Goal: Information Seeking & Learning: Learn about a topic

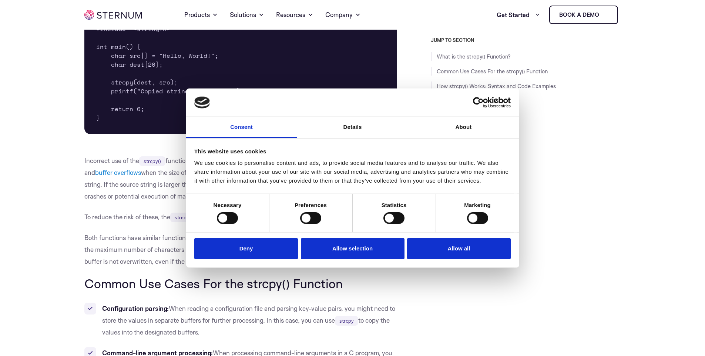
click at [227, 249] on button "Deny" at bounding box center [246, 248] width 104 height 21
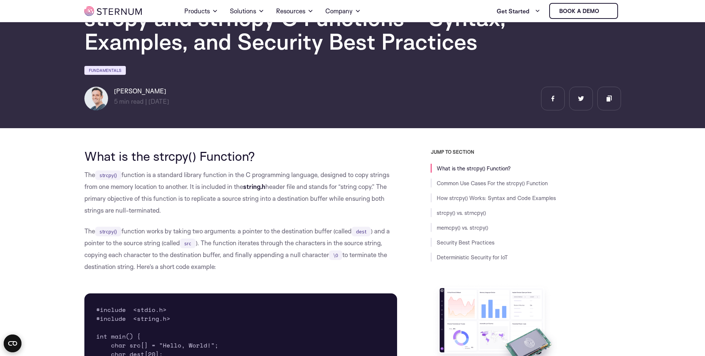
scroll to position [217, 0]
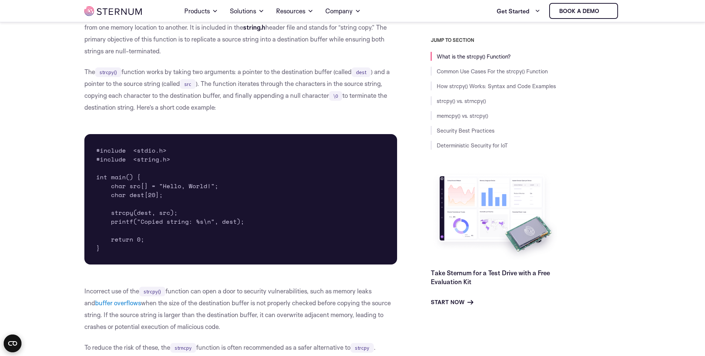
drag, startPoint x: 261, startPoint y: 112, endPoint x: 236, endPoint y: 167, distance: 60.3
click at [236, 167] on pre "#include <stdio.h> #include <string.h> int main() { char src[] = "Hello, World!…" at bounding box center [240, 199] width 313 height 130
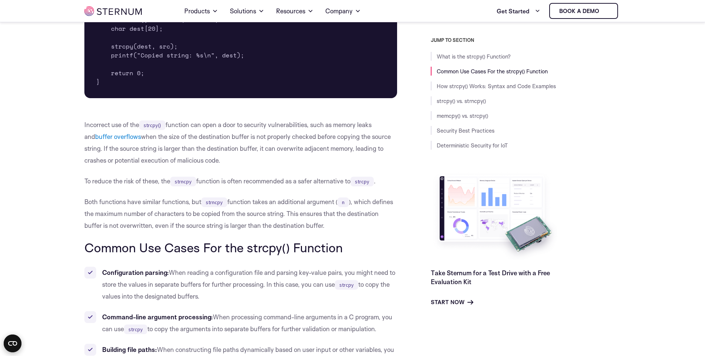
scroll to position [395, 0]
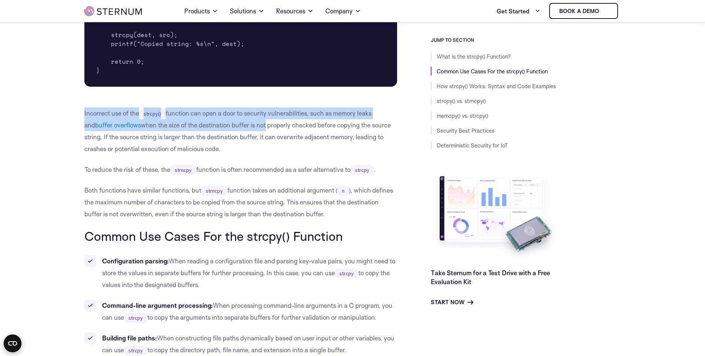
drag, startPoint x: 261, startPoint y: 102, endPoint x: 254, endPoint y: 124, distance: 23.2
click at [254, 124] on p "Incorrect use of the strcpy() function can open a door to security vulnerabilit…" at bounding box center [240, 130] width 313 height 47
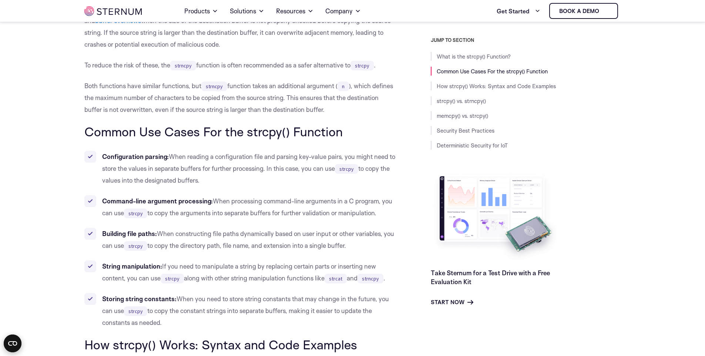
scroll to position [617, 0]
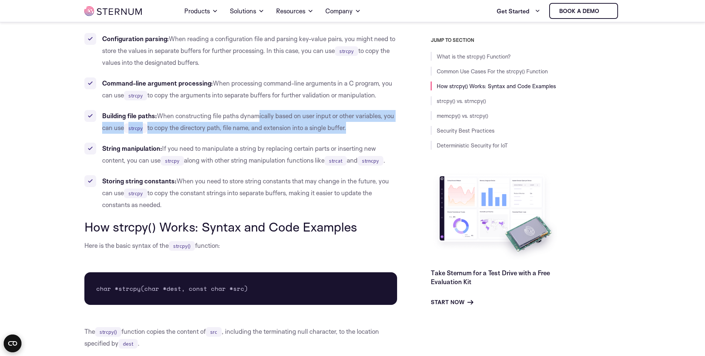
drag, startPoint x: 255, startPoint y: 121, endPoint x: 252, endPoint y: 138, distance: 17.6
click at [252, 138] on ul "Configuration parsing: When reading a configuration file and parsing key-value …" at bounding box center [240, 122] width 313 height 178
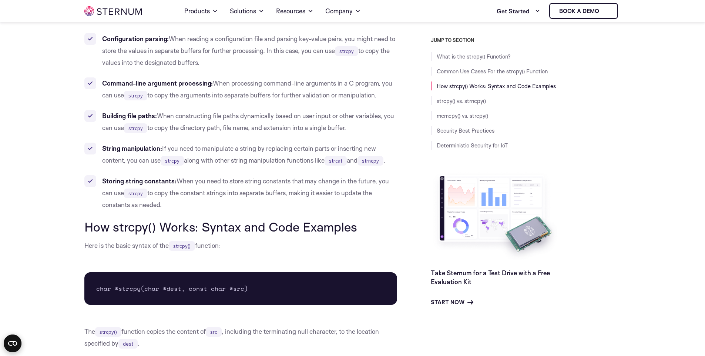
scroll to position [795, 0]
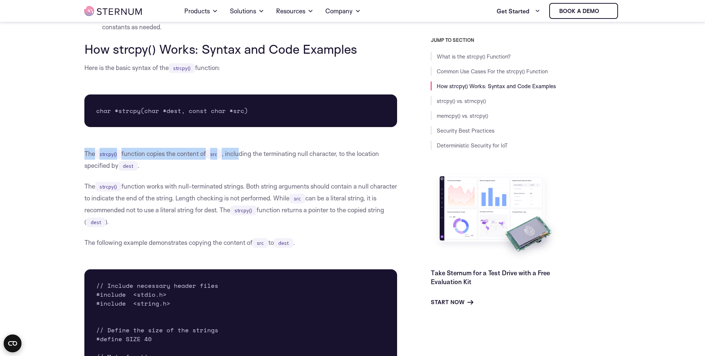
drag, startPoint x: 252, startPoint y: 136, endPoint x: 244, endPoint y: 157, distance: 22.1
click at [244, 157] on p "The strcpy() function copies the content of src , including the terminating nul…" at bounding box center [240, 160] width 313 height 24
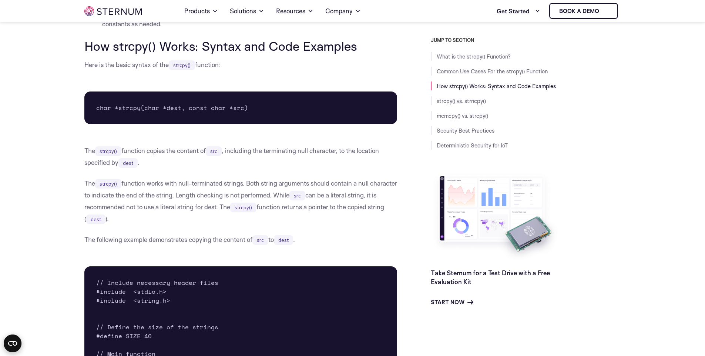
scroll to position [972, 0]
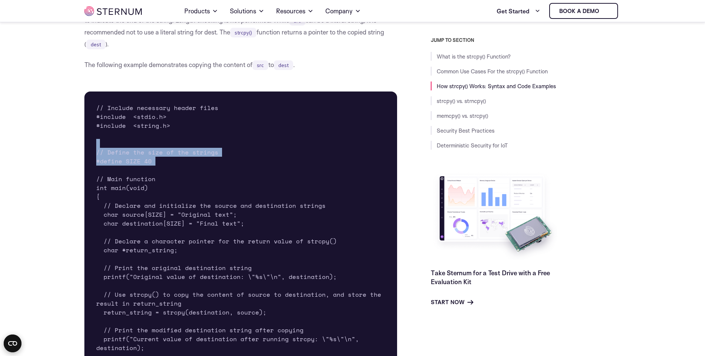
drag, startPoint x: 246, startPoint y: 144, endPoint x: 228, endPoint y: 173, distance: 34.3
click at [228, 173] on pre "// Include necessary header files #include <stdio.h> #include <string.h> // Def…" at bounding box center [240, 245] width 313 height 308
